Goal: Book appointment/travel/reservation

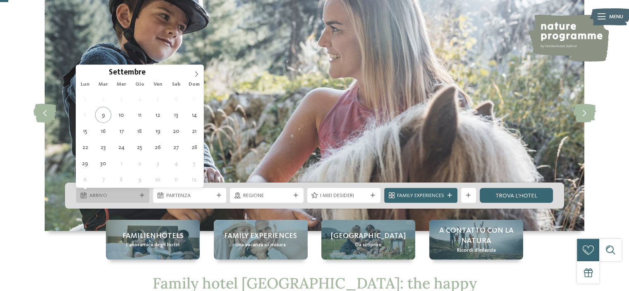
click at [137, 196] on div "Arrivo" at bounding box center [112, 195] width 51 height 8
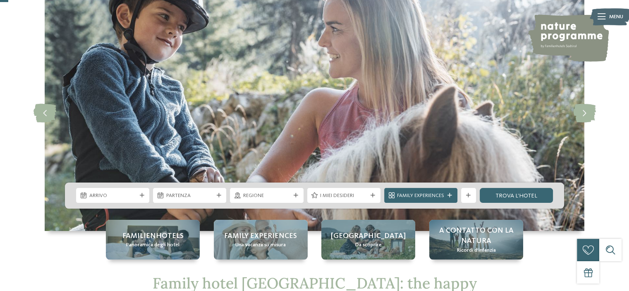
click at [205, 69] on img at bounding box center [315, 113] width 540 height 235
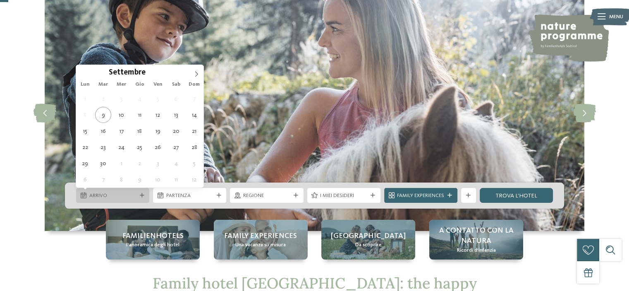
click at [106, 192] on span "Arrivo" at bounding box center [112, 195] width 47 height 7
click at [195, 72] on icon at bounding box center [196, 74] width 6 height 6
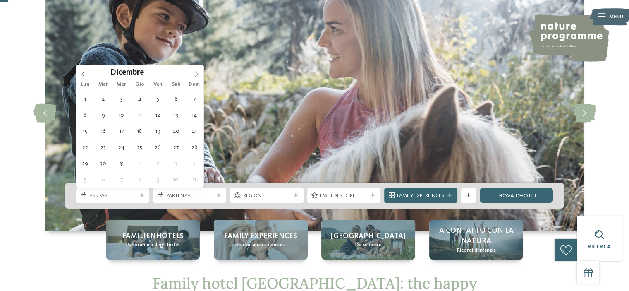
click at [195, 72] on icon at bounding box center [196, 74] width 6 height 6
type input "****"
drag, startPoint x: 80, startPoint y: 70, endPoint x: 88, endPoint y: 84, distance: 15.9
click at [80, 70] on span at bounding box center [83, 72] width 14 height 14
type div "[DATE]"
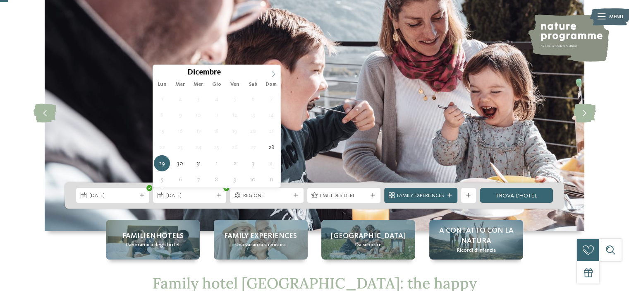
type input "****"
click at [274, 72] on icon at bounding box center [273, 74] width 6 height 6
type div "[DATE]"
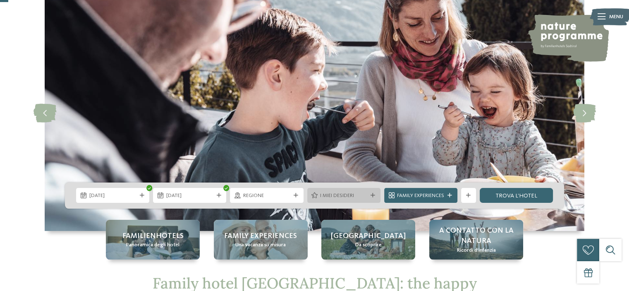
click at [342, 196] on span "I miei desideri" at bounding box center [343, 195] width 47 height 7
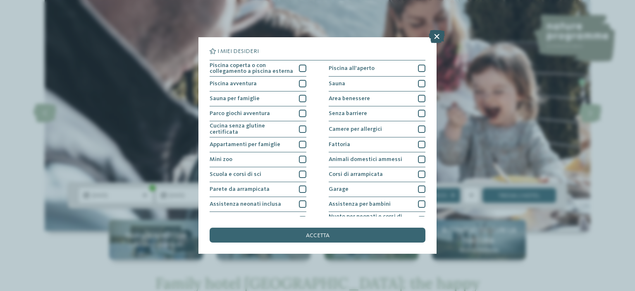
click at [437, 33] on icon at bounding box center [437, 36] width 16 height 13
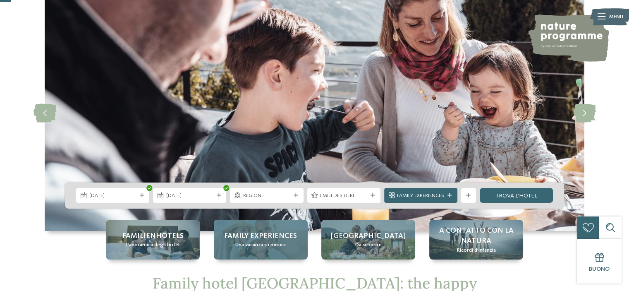
scroll to position [124, 0]
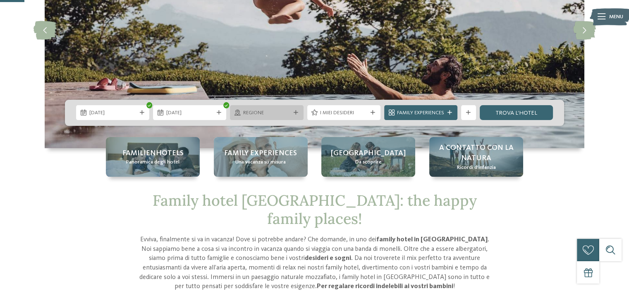
click at [291, 114] on div "Regione" at bounding box center [266, 113] width 51 height 8
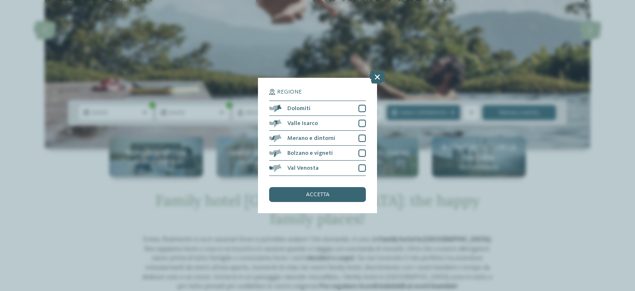
click at [379, 74] on icon at bounding box center [377, 77] width 16 height 13
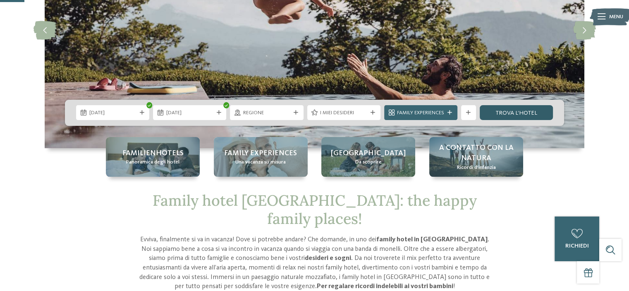
click at [513, 105] on link "trova l’hotel" at bounding box center [516, 112] width 73 height 15
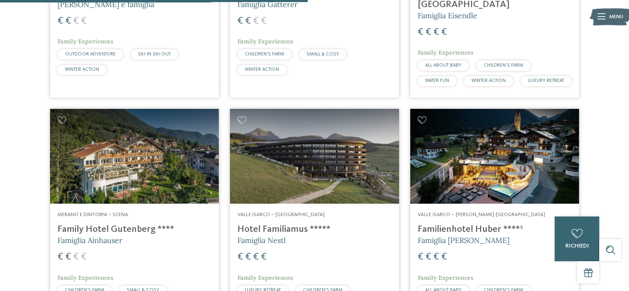
scroll to position [1075, 0]
